Goal: Task Accomplishment & Management: Manage account settings

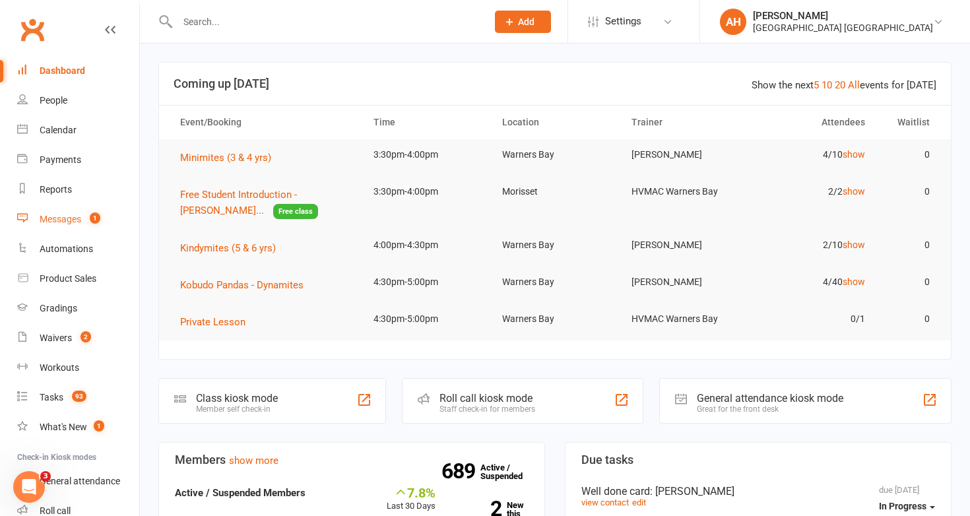
click at [75, 217] on div "Messages" at bounding box center [61, 219] width 42 height 11
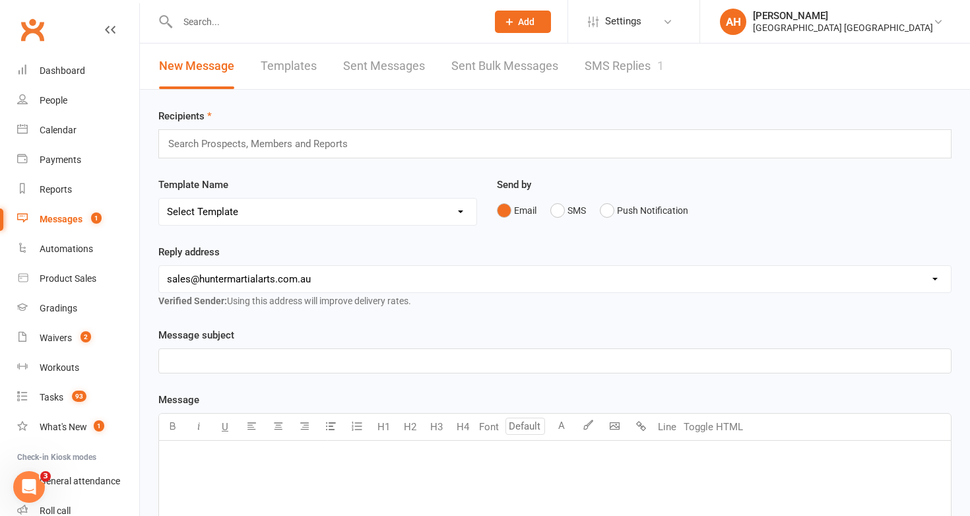
click at [608, 59] on link "SMS Replies 1" at bounding box center [623, 67] width 79 height 46
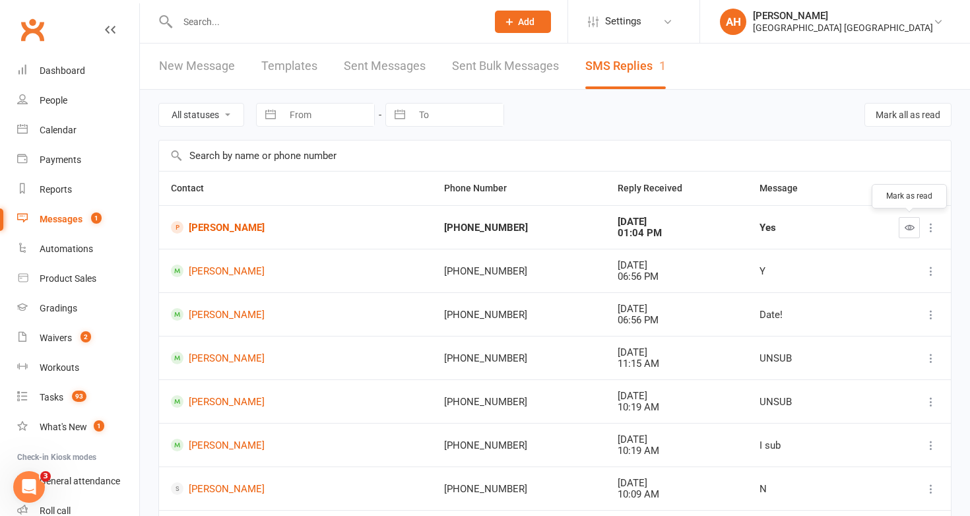
click at [912, 229] on icon "button" at bounding box center [909, 227] width 10 height 10
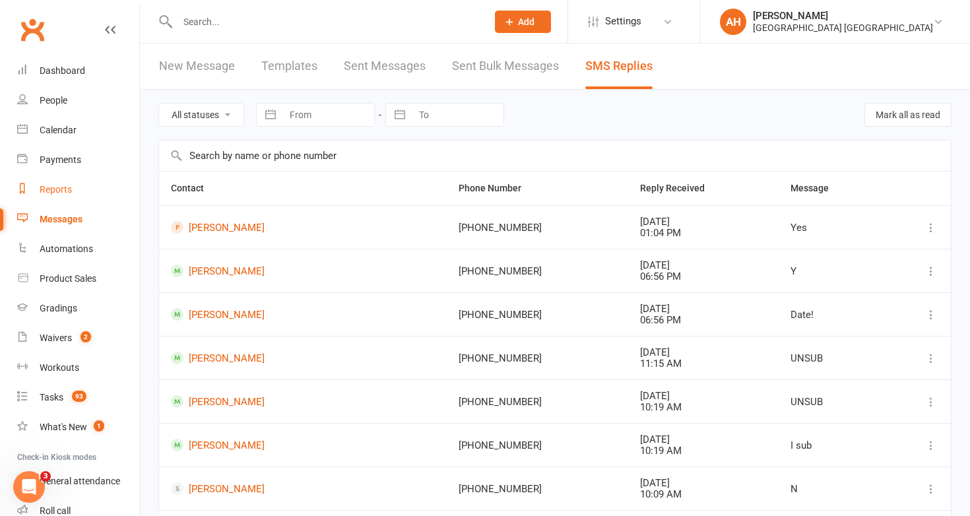
click at [63, 179] on link "Reports" at bounding box center [78, 190] width 122 height 30
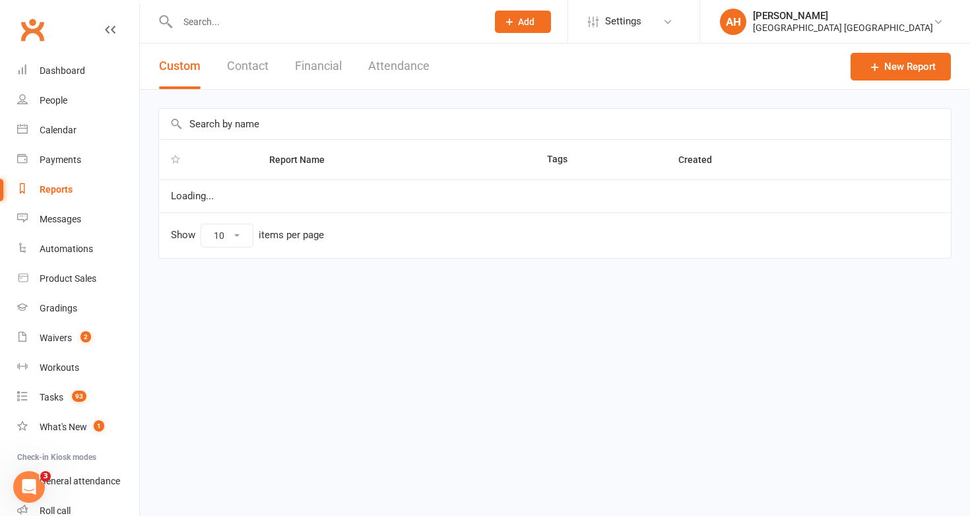
select select "50"
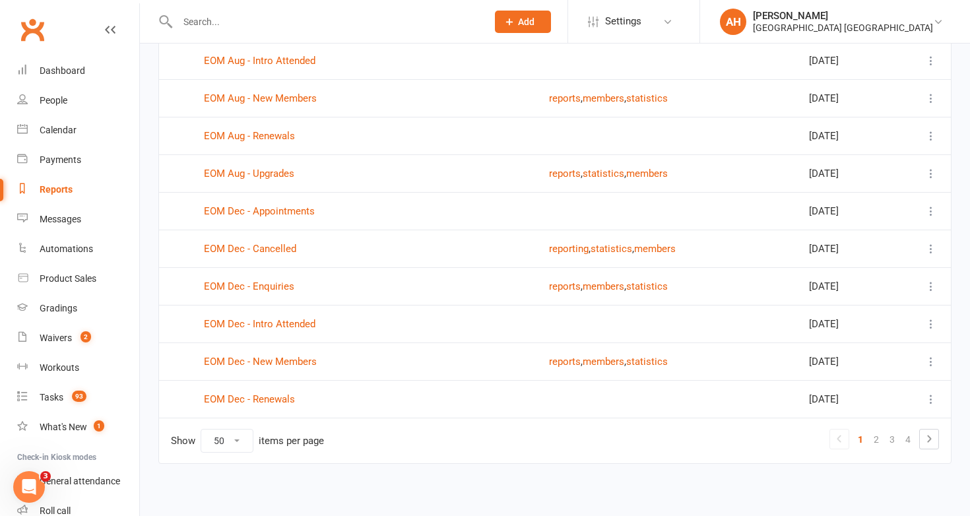
scroll to position [1646, 0]
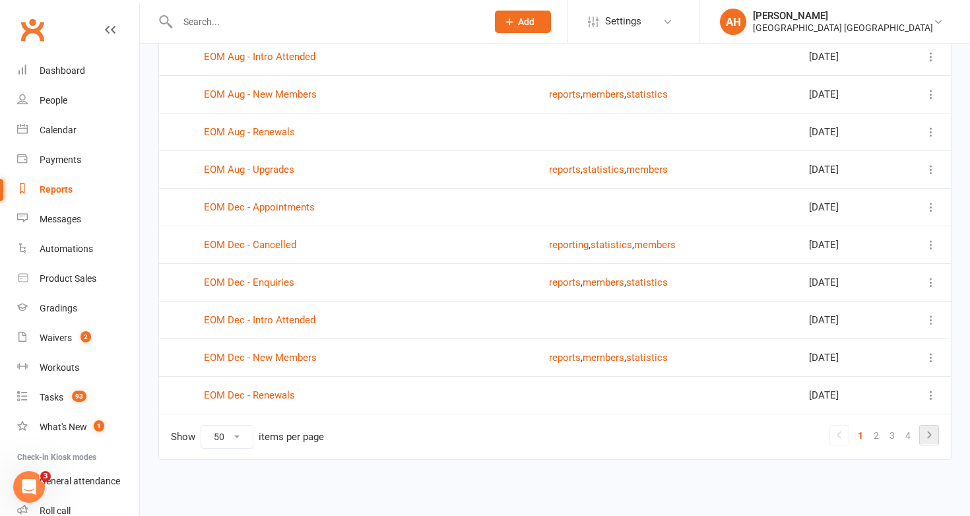
click at [929, 433] on icon at bounding box center [929, 435] width 16 height 16
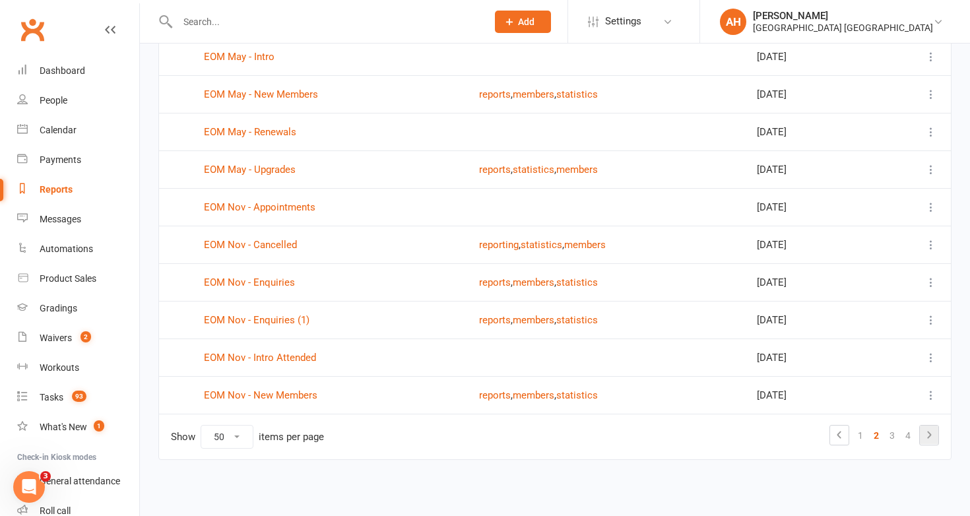
click at [926, 437] on icon at bounding box center [929, 435] width 16 height 16
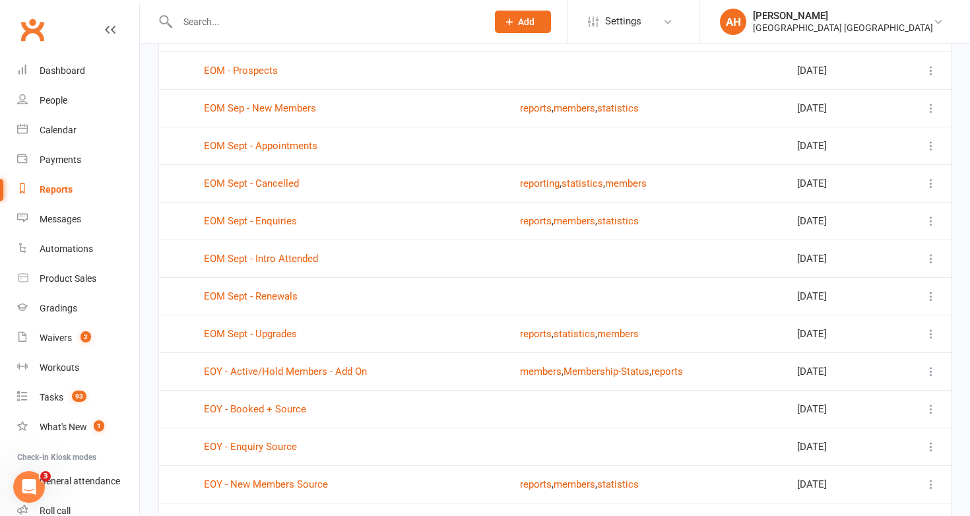
scroll to position [501, 0]
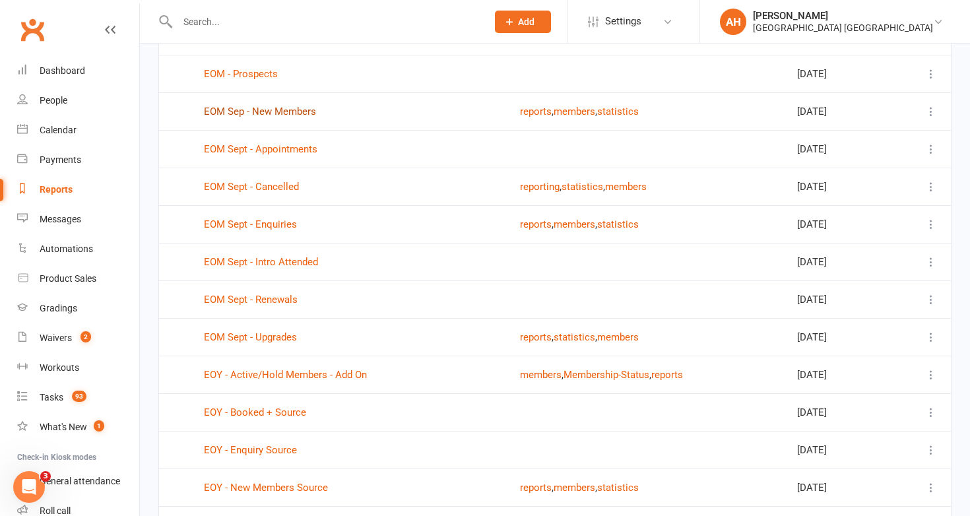
click at [297, 113] on link "EOM Sep - New Members" at bounding box center [260, 112] width 112 height 12
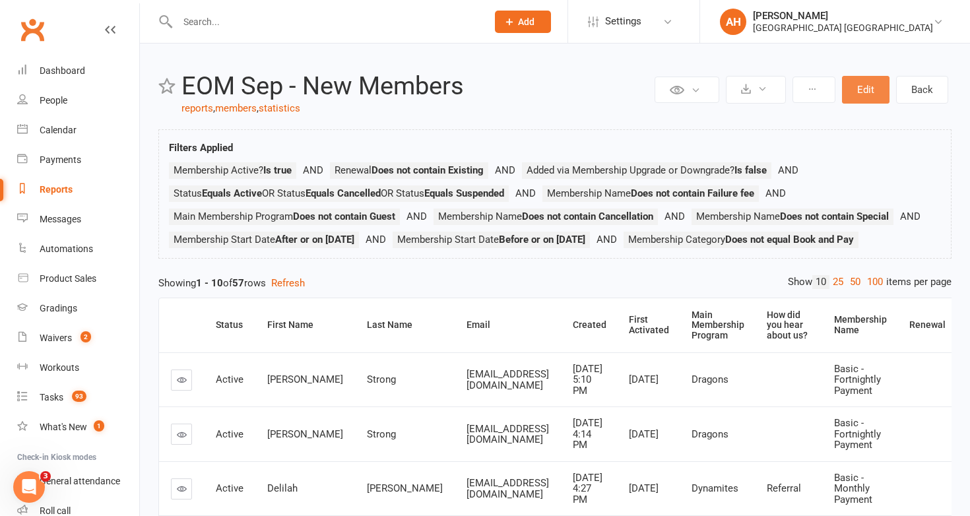
click at [871, 97] on button "Edit" at bounding box center [865, 90] width 47 height 28
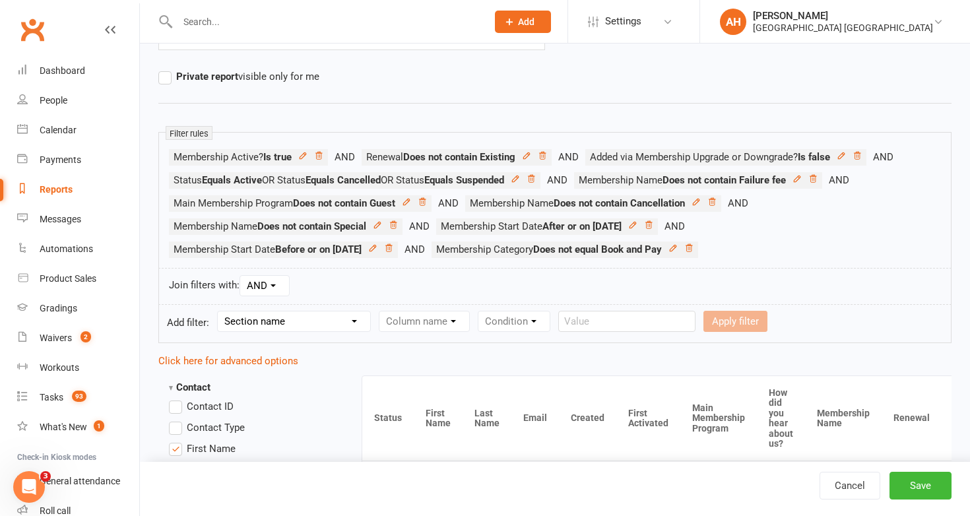
scroll to position [157, 0]
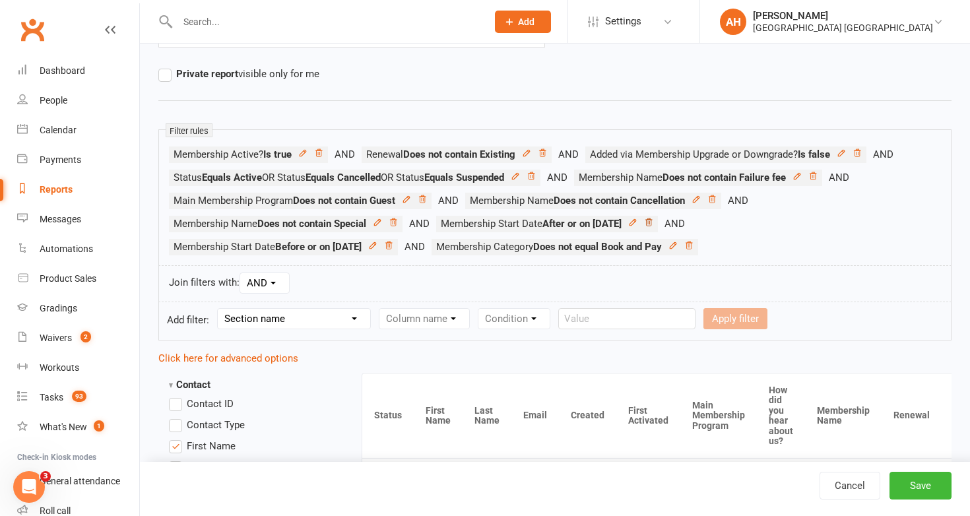
click at [652, 223] on icon at bounding box center [648, 221] width 7 height 7
click at [292, 319] on select "Section name Contact Attendance Aggregate Payment Booking Waitlist Attendees Ca…" at bounding box center [294, 319] width 152 height 20
select select "10"
click at [220, 309] on select "Section name Contact Attendance Aggregate Payment Booking Waitlist Attendees Ca…" at bounding box center [294, 319] width 152 height 20
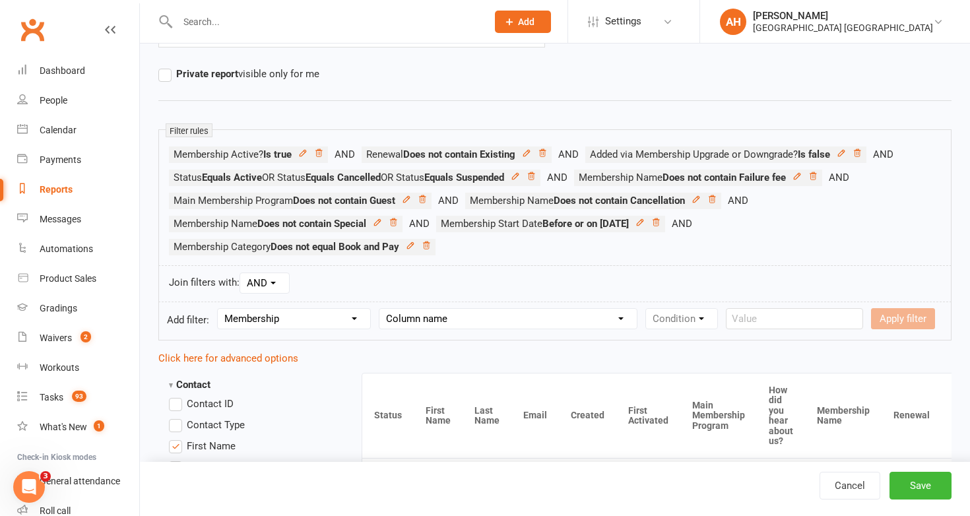
click at [407, 313] on select "Column name Membership ID Membership Name Membership Category Membership Start …" at bounding box center [507, 319] width 257 height 20
select select "3"
click at [381, 309] on select "Column name Membership ID Membership Name Membership Category Membership Start …" at bounding box center [507, 319] width 257 height 20
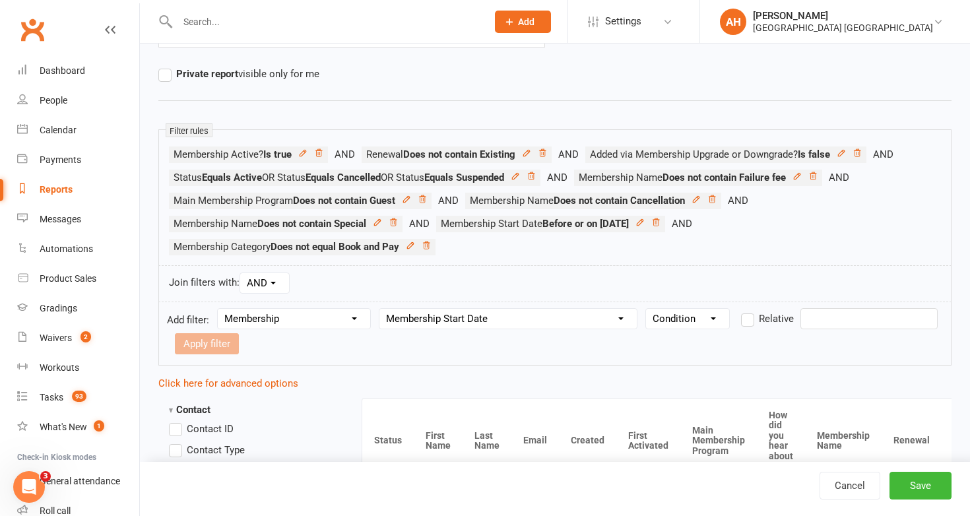
click at [683, 309] on select "Condition Is Is not Before After Before or on After or on Is blank Is not blank" at bounding box center [687, 319] width 83 height 20
select select "5"
click at [648, 309] on select "Condition Is Is not Before After Before or on After or on Is blank Is not blank" at bounding box center [687, 319] width 83 height 20
click at [831, 310] on input "text" at bounding box center [868, 318] width 137 height 21
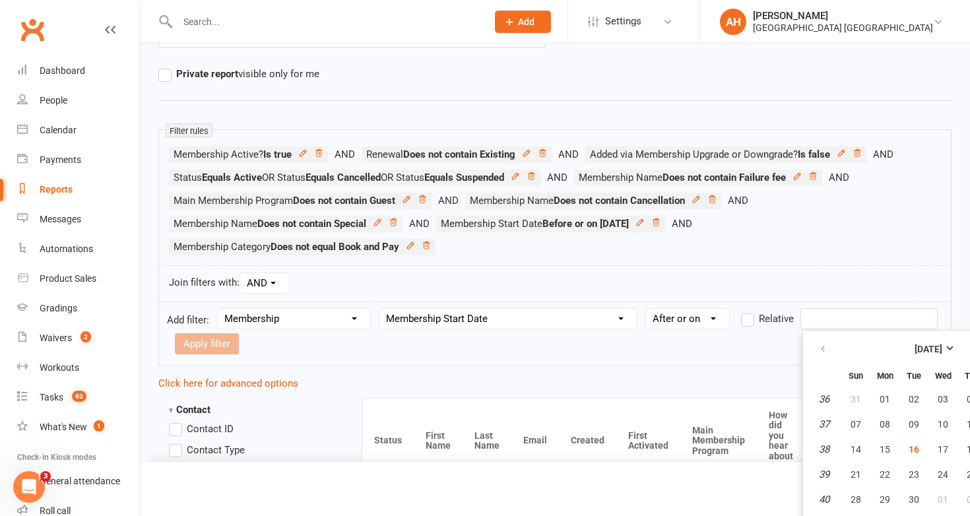
scroll to position [179, 0]
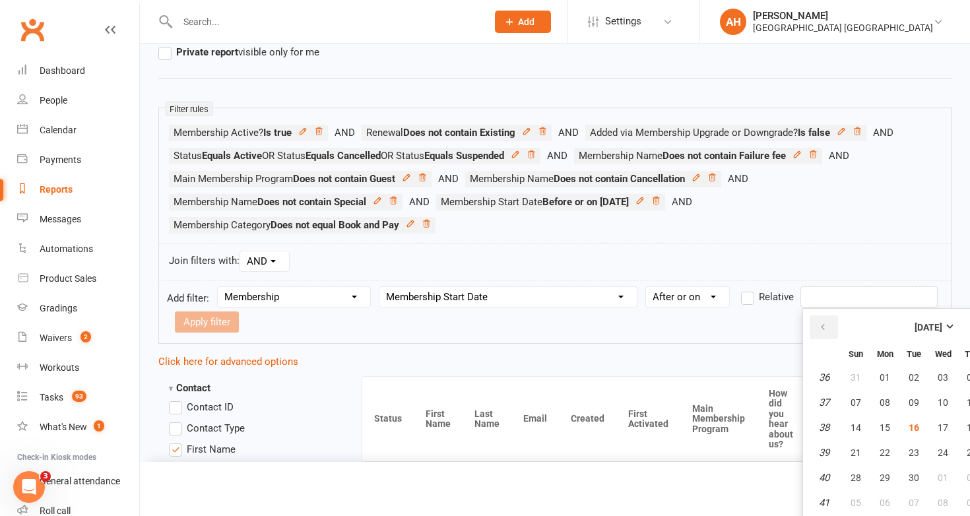
click at [823, 324] on icon "button" at bounding box center [822, 327] width 9 height 11
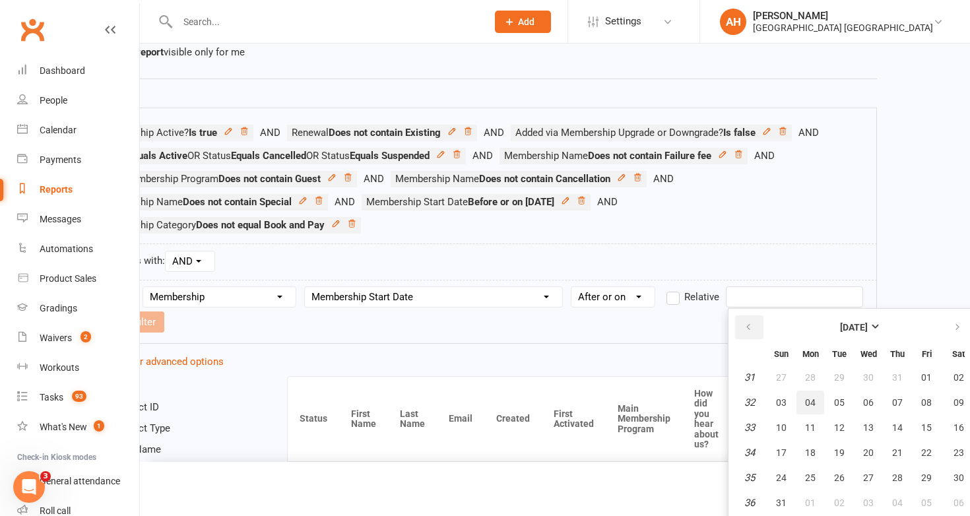
scroll to position [179, 84]
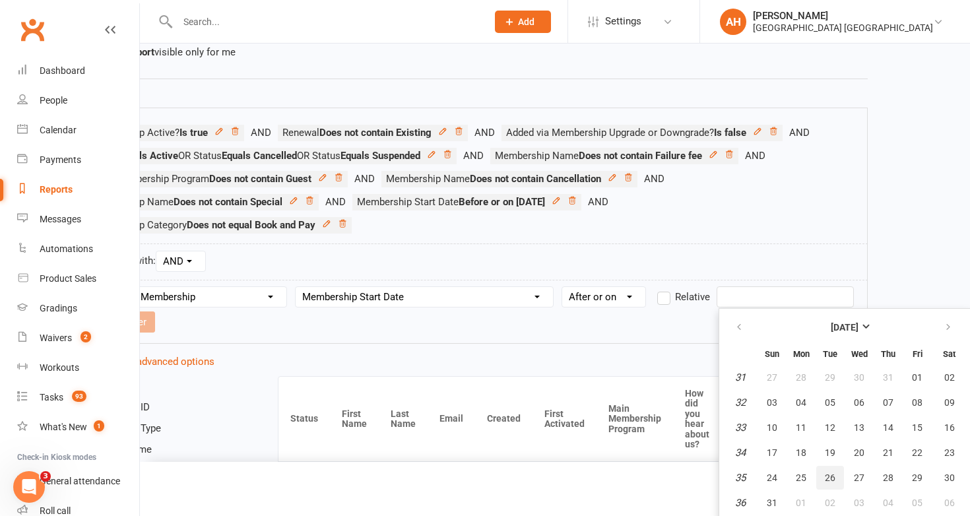
click at [839, 472] on button "26" at bounding box center [830, 478] width 28 height 24
type input "[DATE]"
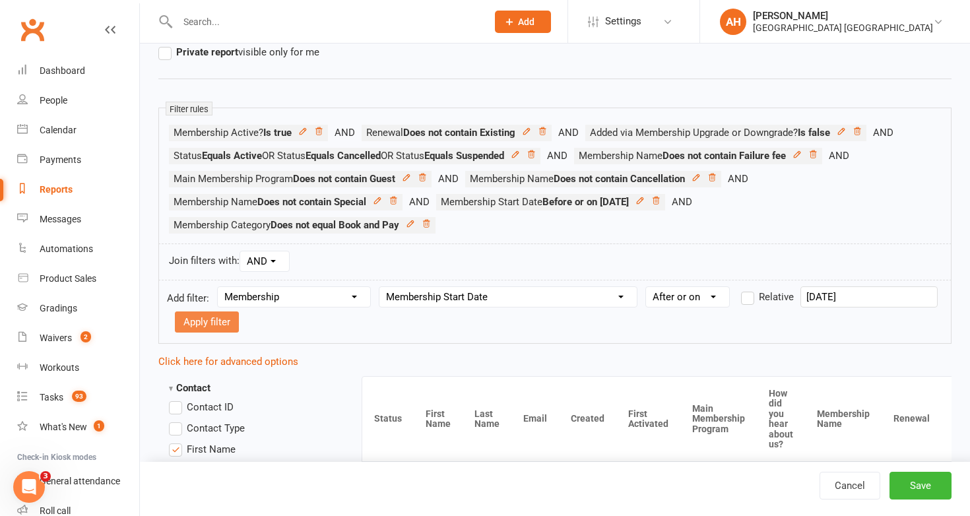
click at [220, 328] on button "Apply filter" at bounding box center [207, 321] width 64 height 21
select select
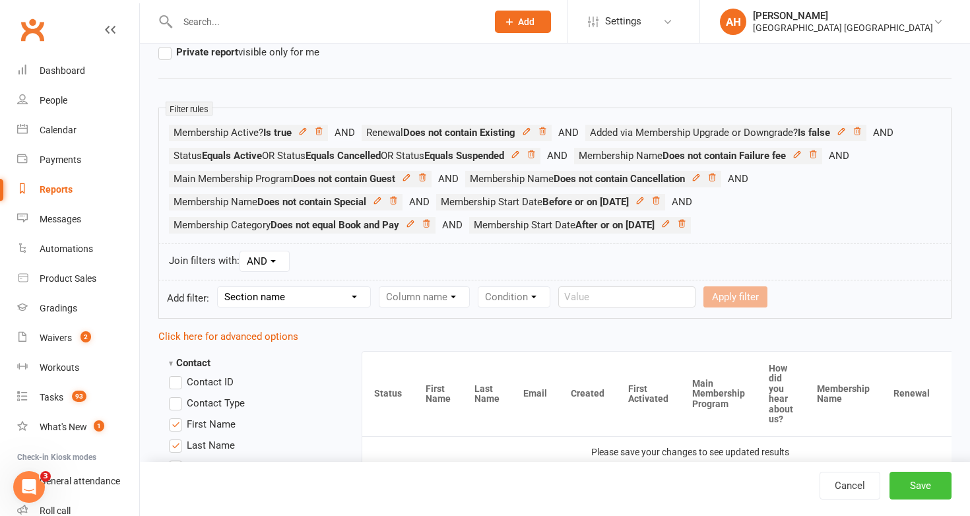
click at [916, 484] on button "Save" at bounding box center [920, 486] width 62 height 28
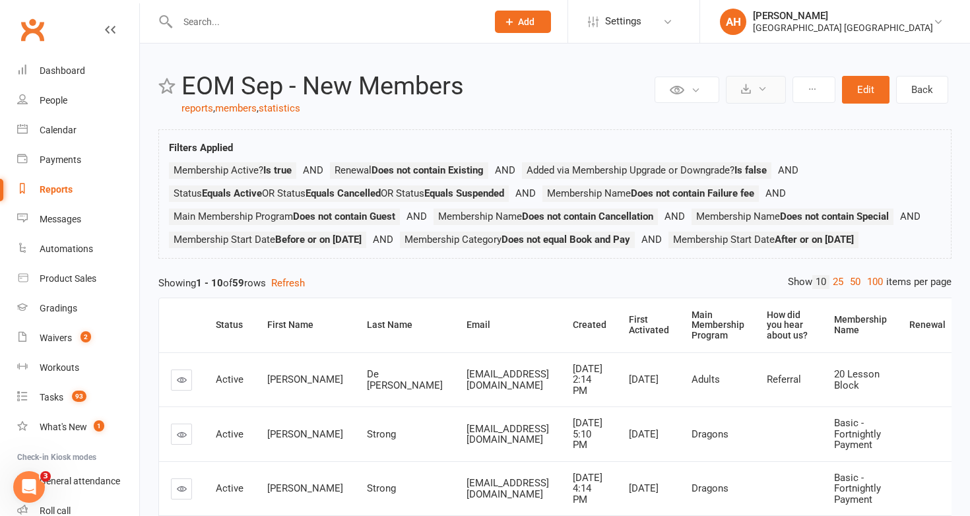
click at [768, 92] on button at bounding box center [756, 90] width 60 height 28
click at [733, 123] on link "Export to CSV" at bounding box center [715, 121] width 139 height 26
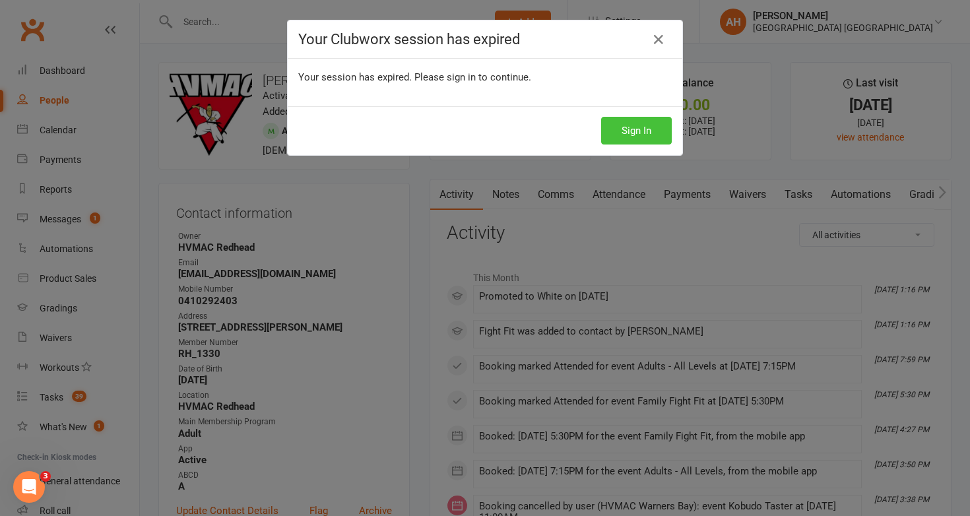
click at [637, 125] on button "Sign In" at bounding box center [636, 131] width 71 height 28
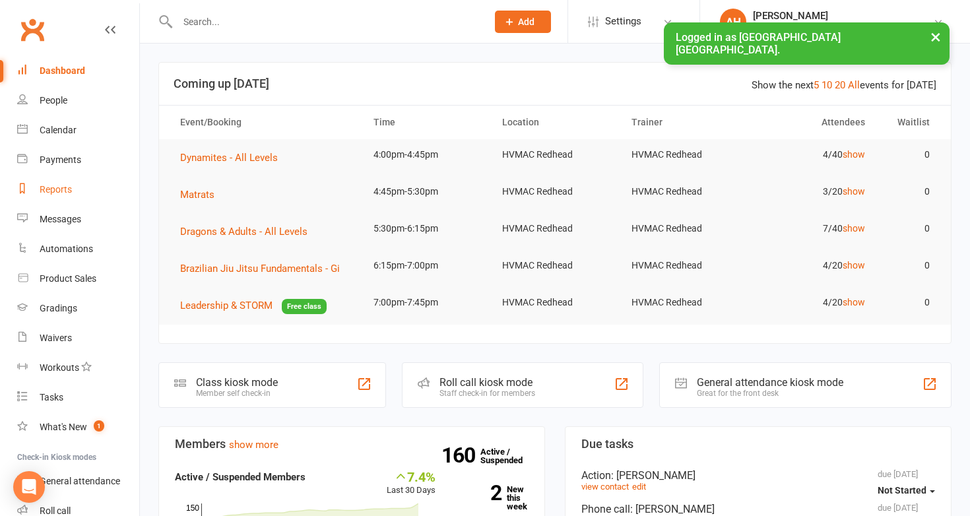
click at [57, 198] on link "Reports" at bounding box center [78, 190] width 122 height 30
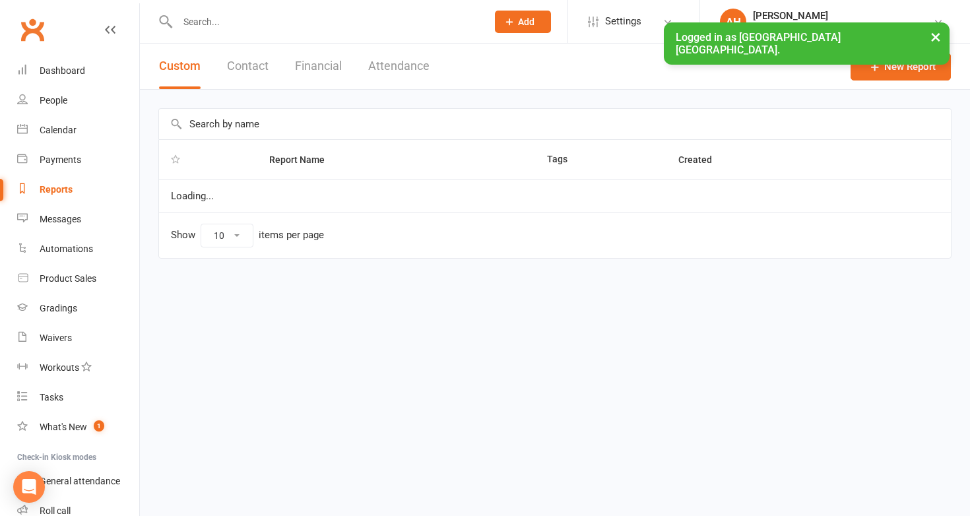
select select "50"
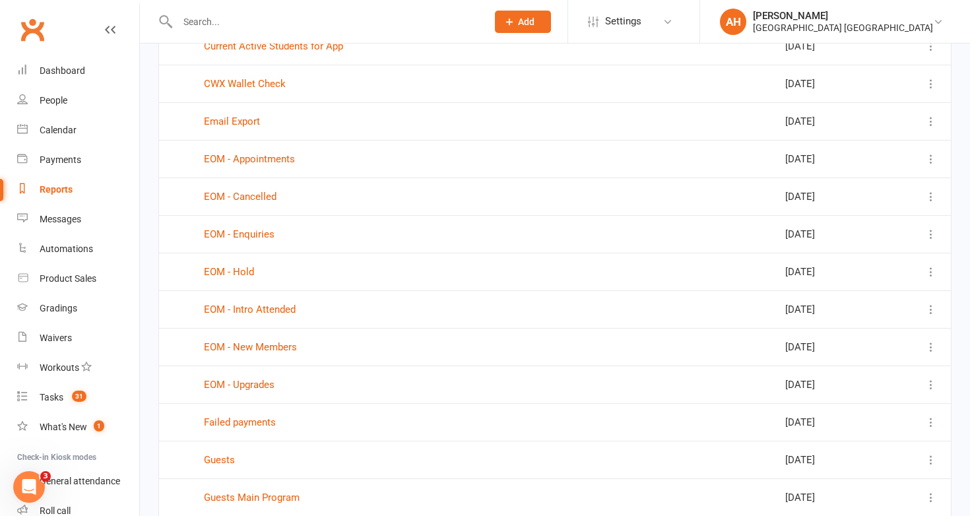
scroll to position [1167, 0]
click at [261, 354] on td "EOM - New Members" at bounding box center [367, 348] width 351 height 38
click at [261, 342] on link "EOM - New Members" at bounding box center [250, 348] width 93 height 12
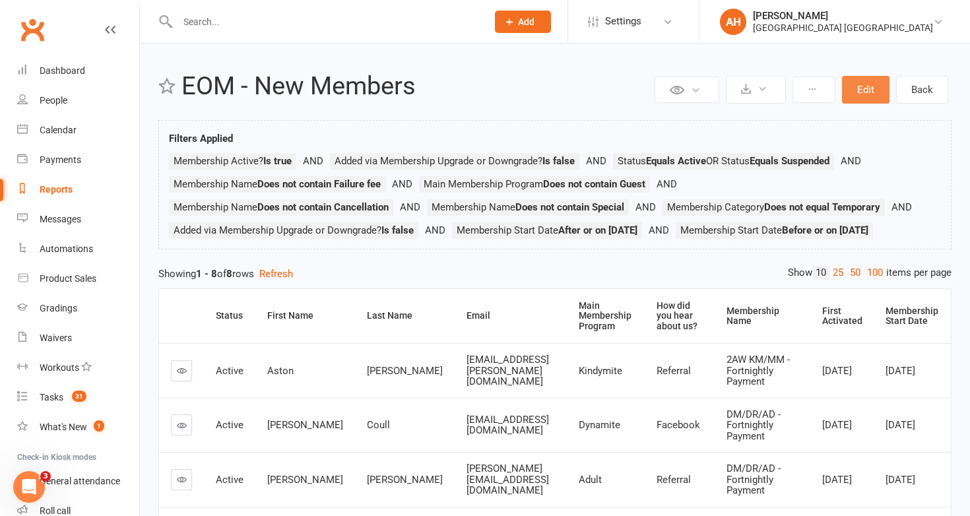
click at [879, 90] on button "Edit" at bounding box center [865, 90] width 47 height 28
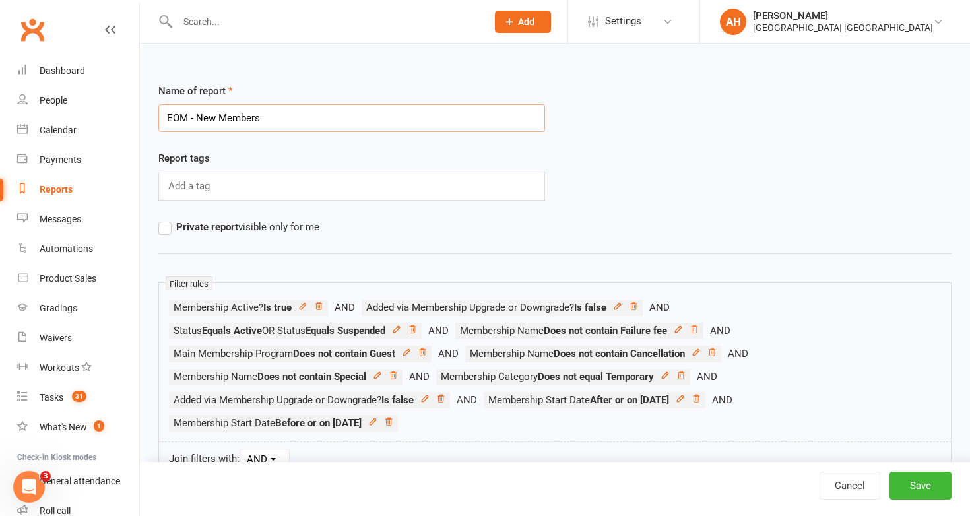
scroll to position [99, 0]
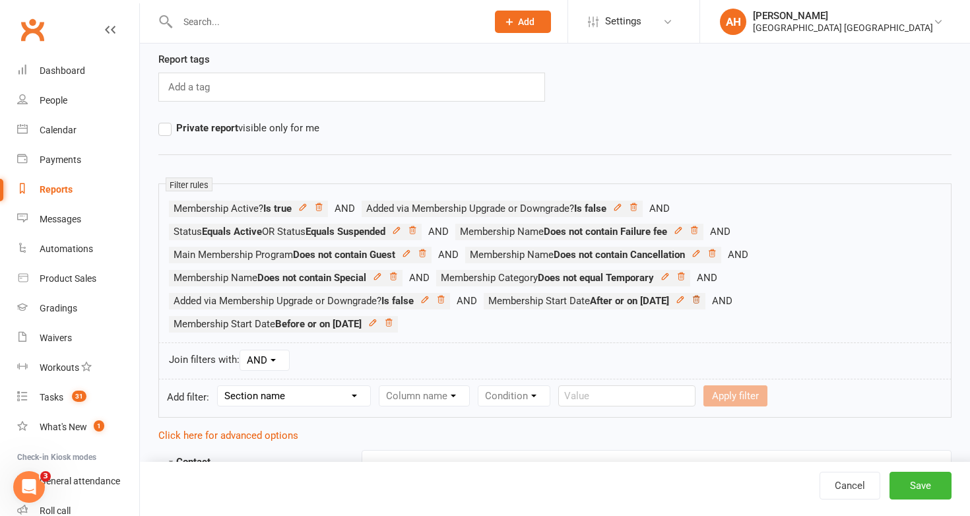
click at [699, 299] on icon at bounding box center [696, 299] width 7 height 7
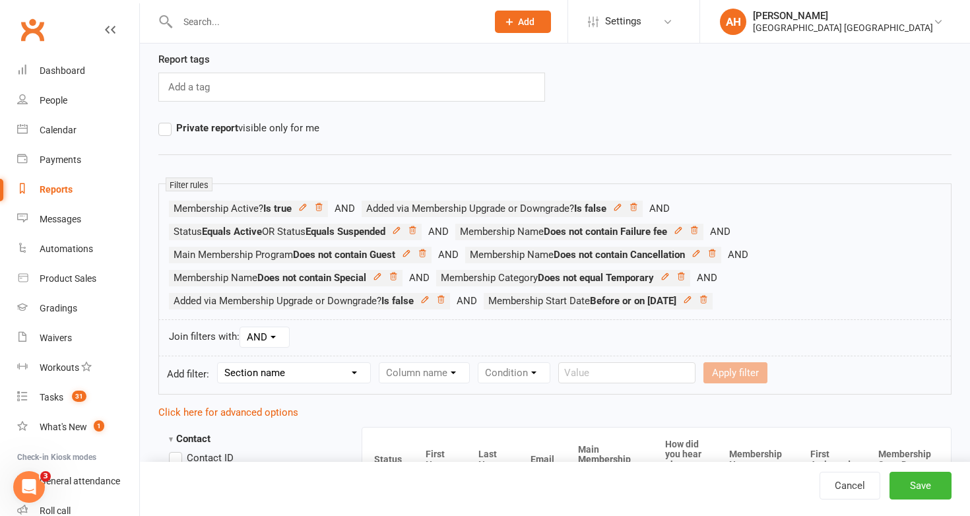
click at [351, 381] on select "Section name Contact Attendance Aggregate Payment Booking Waitlist Attendees Ca…" at bounding box center [294, 373] width 152 height 20
select select "10"
click at [220, 363] on select "Section name Contact Attendance Aggregate Payment Booking Waitlist Attendees Ca…" at bounding box center [294, 373] width 152 height 20
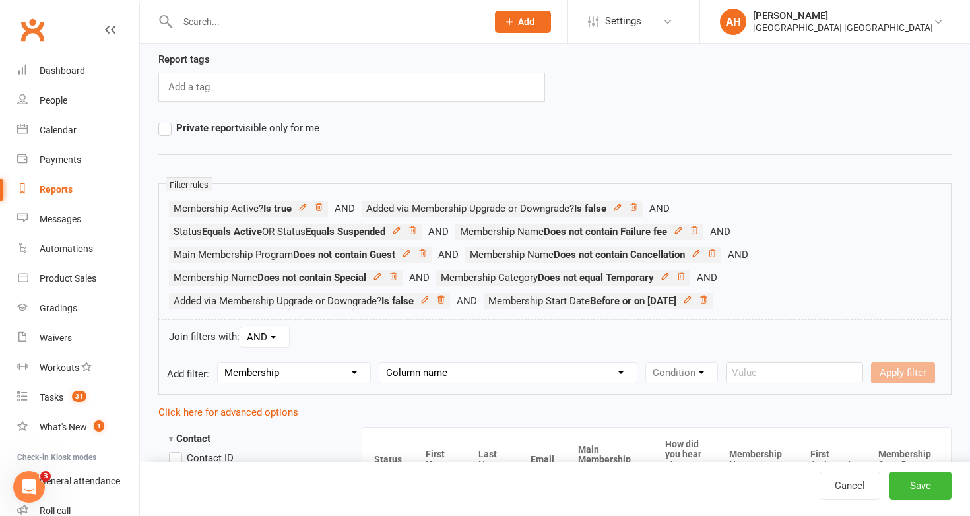
click at [422, 377] on select "Column name Membership ID Membership Name Membership Category Membership Start …" at bounding box center [507, 373] width 257 height 20
select select "3"
click at [381, 363] on select "Column name Membership ID Membership Name Membership Category Membership Start …" at bounding box center [507, 373] width 257 height 20
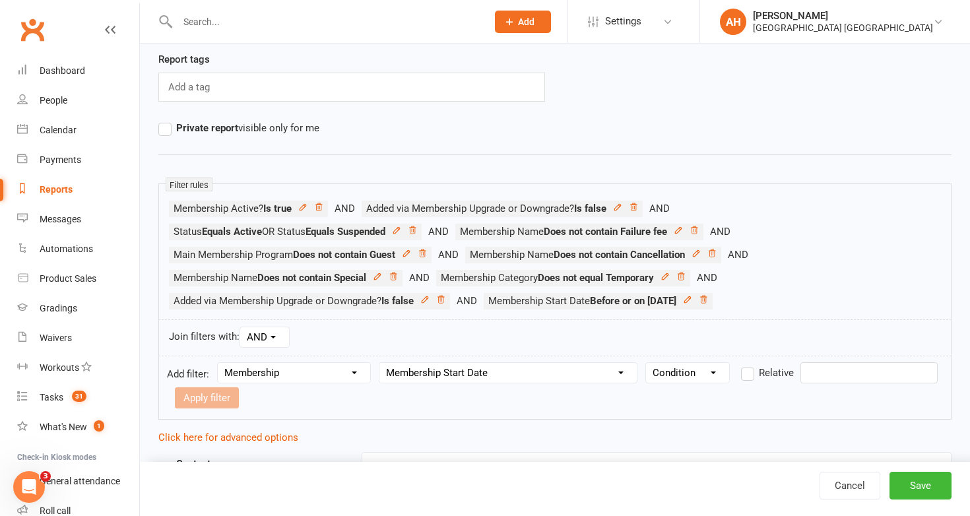
click at [689, 370] on select "Condition Is Is not Before After Before or on After or on Is blank Is not blank" at bounding box center [687, 373] width 83 height 20
select select "5"
click at [648, 363] on select "Condition Is Is not Before After Before or on After or on Is blank Is not blank" at bounding box center [687, 373] width 83 height 20
click at [829, 371] on input "text" at bounding box center [868, 372] width 137 height 21
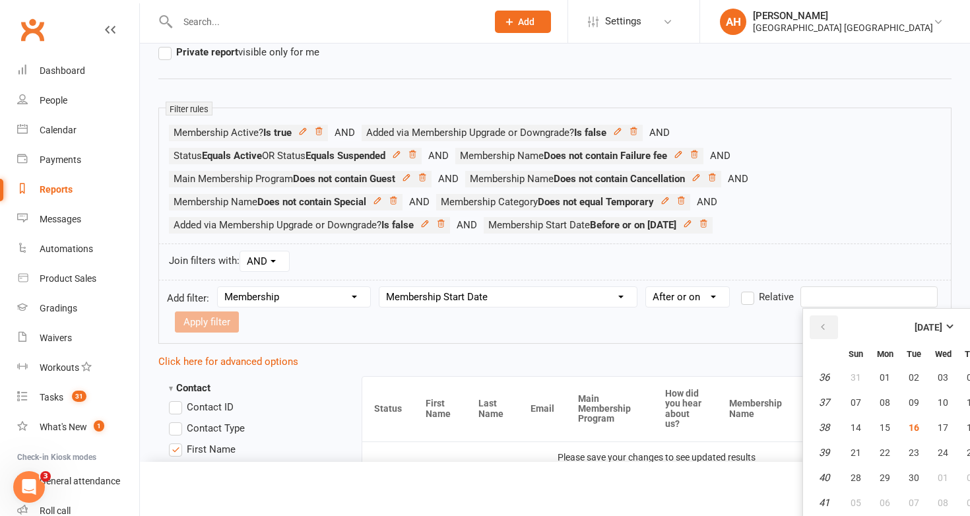
click at [822, 323] on icon "button" at bounding box center [822, 327] width 9 height 11
click at [910, 478] on span "26" at bounding box center [913, 477] width 11 height 11
type input "[DATE]"
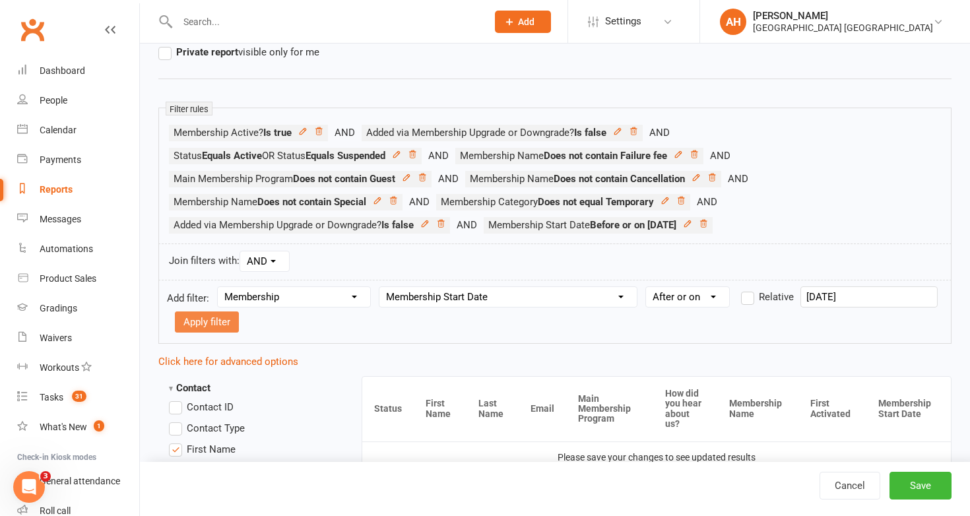
click at [220, 317] on button "Apply filter" at bounding box center [207, 321] width 64 height 21
select select
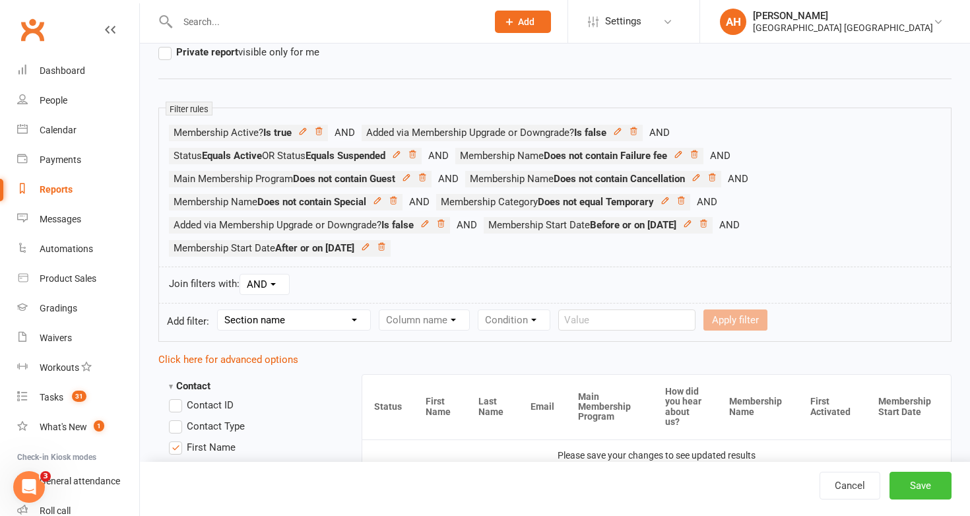
click at [910, 481] on button "Save" at bounding box center [920, 486] width 62 height 28
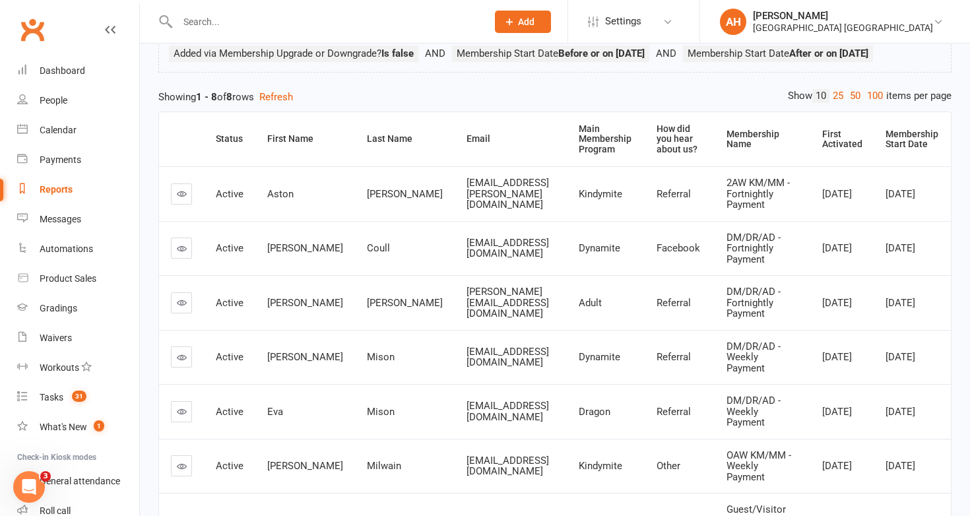
scroll to position [173, 0]
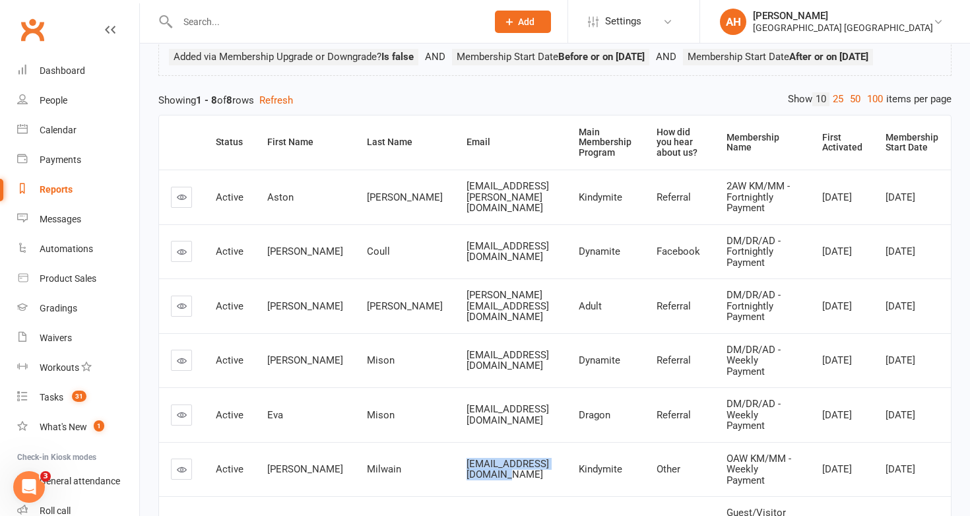
drag, startPoint x: 499, startPoint y: 412, endPoint x: 377, endPoint y: 413, distance: 122.0
click at [454, 442] on td "[EMAIL_ADDRESS][DOMAIN_NAME]" at bounding box center [510, 469] width 112 height 55
copy span "[EMAIL_ADDRESS][DOMAIN_NAME]"
drag, startPoint x: 505, startPoint y: 365, endPoint x: 382, endPoint y: 368, distance: 123.4
click at [466, 404] on div "[EMAIL_ADDRESS][DOMAIN_NAME]" at bounding box center [510, 415] width 88 height 22
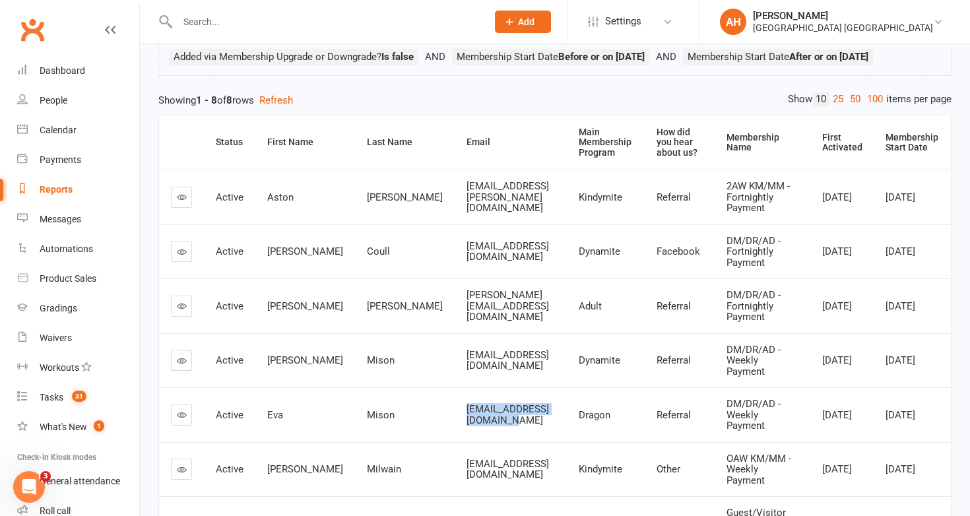
copy span "[EMAIL_ADDRESS][DOMAIN_NAME]"
drag, startPoint x: 503, startPoint y: 280, endPoint x: 383, endPoint y: 280, distance: 119.4
click at [466, 290] on div "[PERSON_NAME][EMAIL_ADDRESS][DOMAIN_NAME]" at bounding box center [510, 306] width 88 height 33
copy span "[PERSON_NAME][EMAIL_ADDRESS][DOMAIN_NAME]"
drag, startPoint x: 509, startPoint y: 232, endPoint x: 379, endPoint y: 237, distance: 129.4
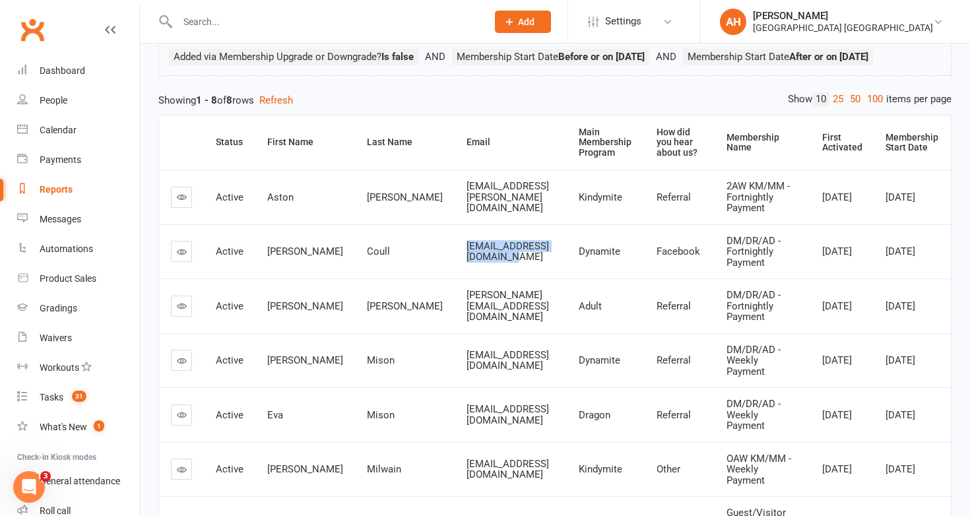
click at [454, 237] on td "[EMAIL_ADDRESS][DOMAIN_NAME]" at bounding box center [510, 251] width 112 height 55
copy span "[EMAIL_ADDRESS][DOMAIN_NAME]"
